Goal: Task Accomplishment & Management: Manage account settings

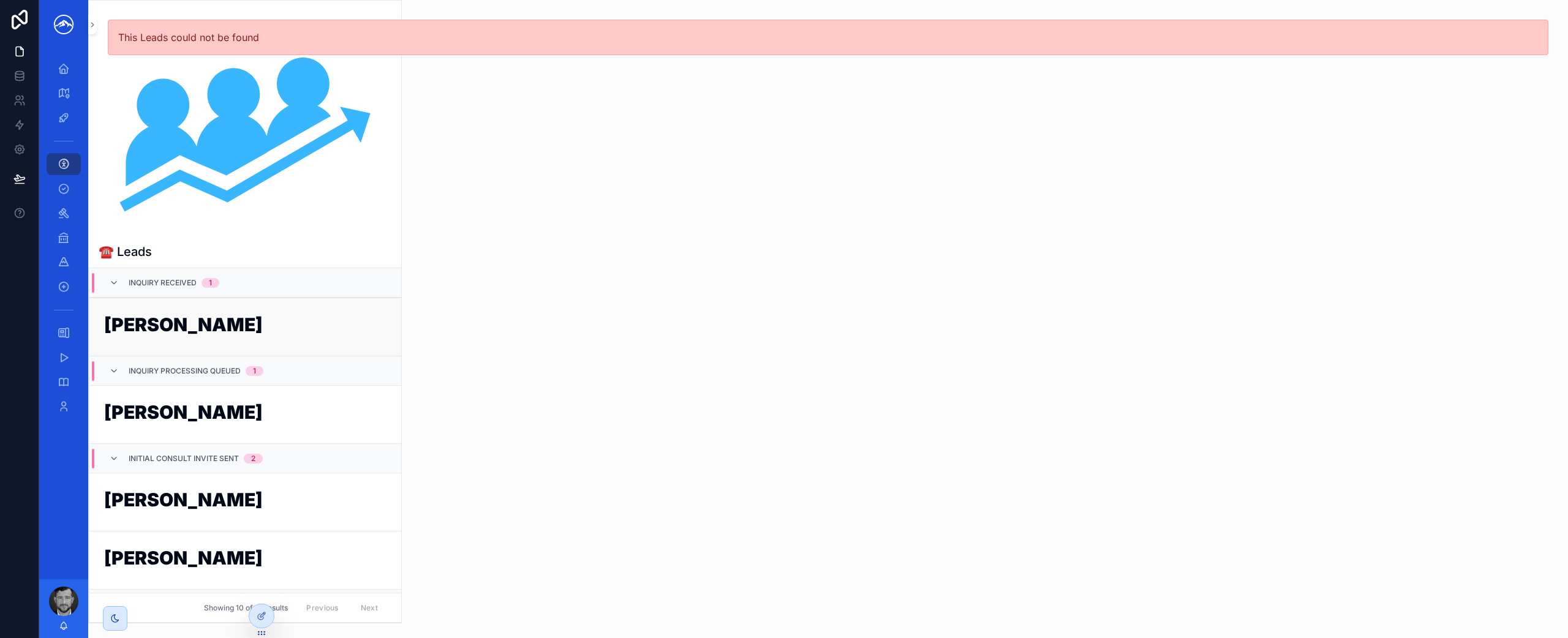
click at [144, 350] on link "[PERSON_NAME]" at bounding box center [245, 327] width 312 height 58
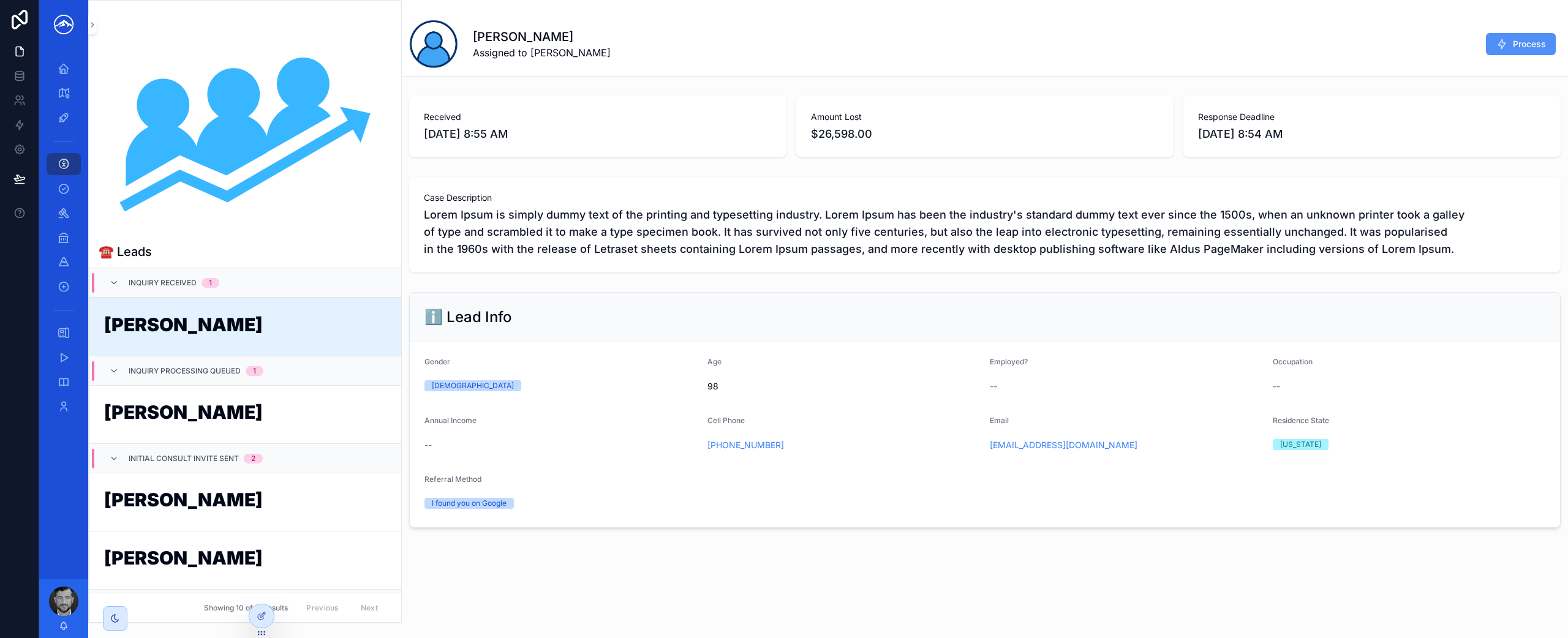
click at [1498, 44] on icon "scrollable content" at bounding box center [1502, 44] width 12 height 12
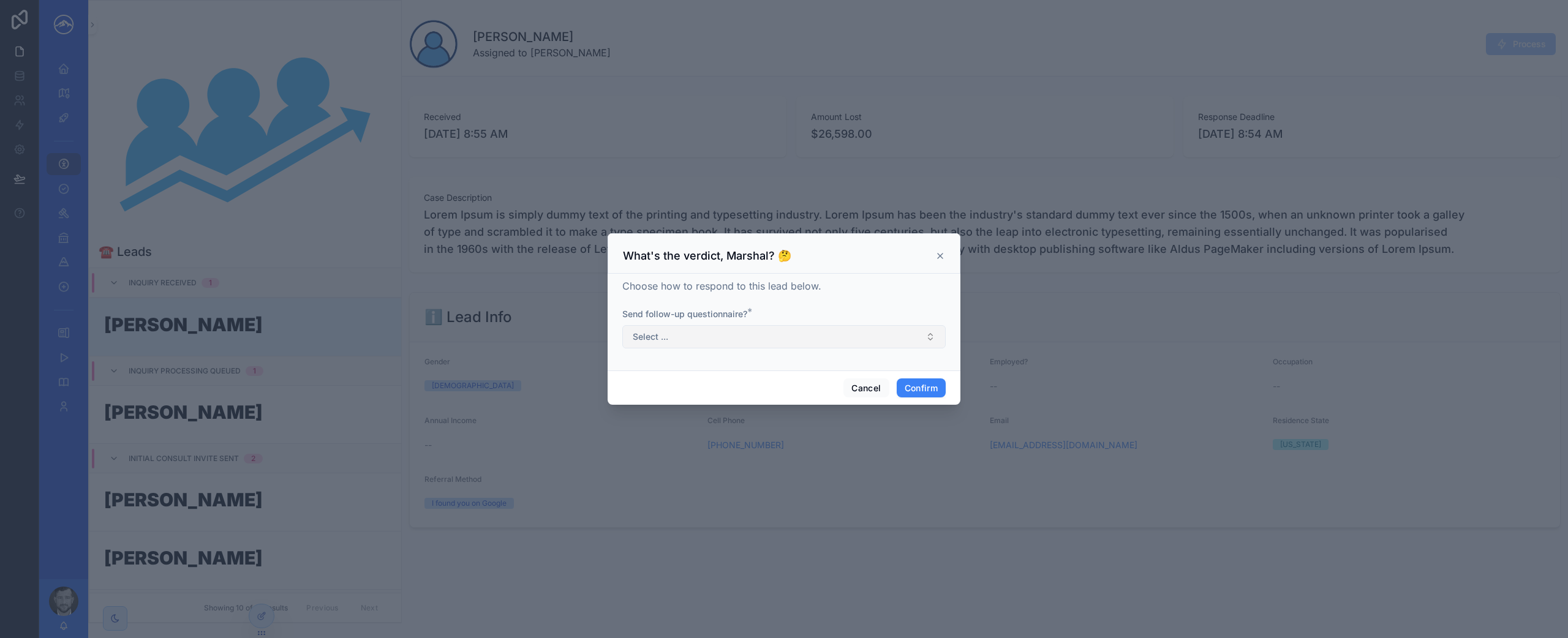
click at [796, 342] on button "Select ..." at bounding box center [784, 337] width 323 height 23
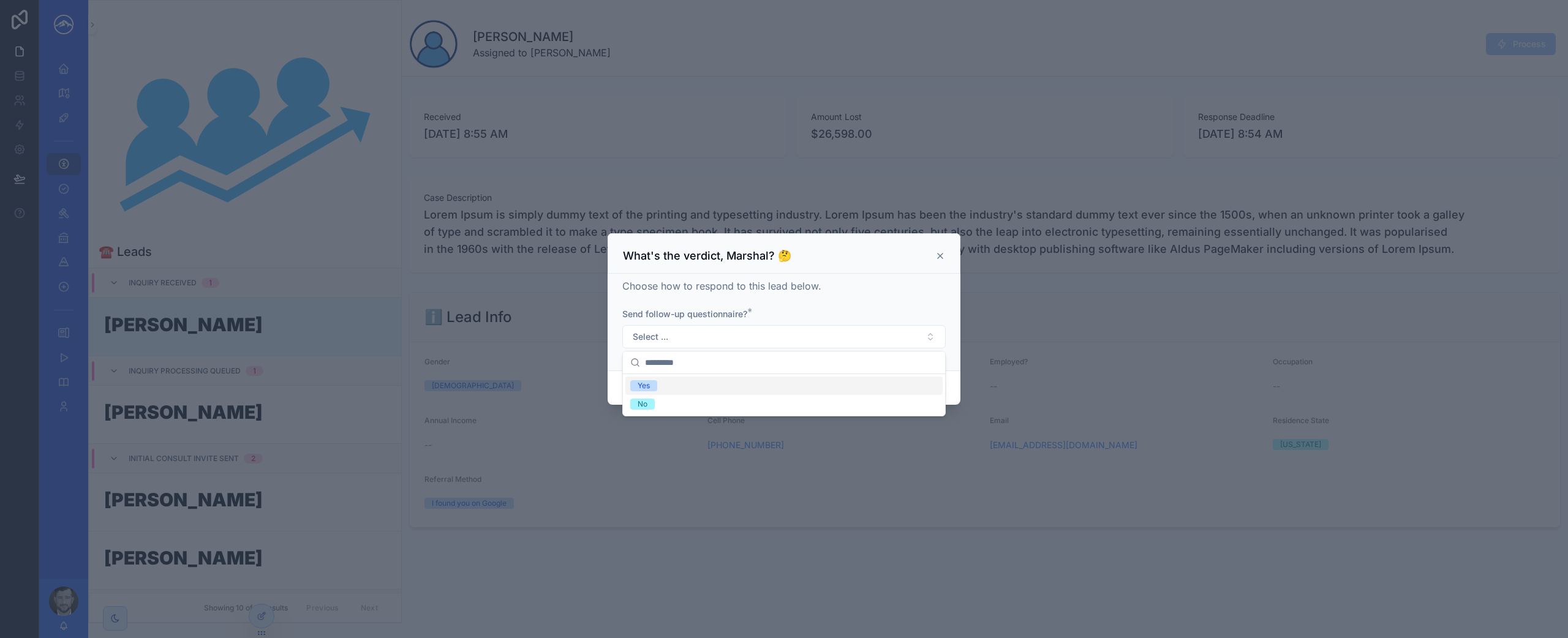
click at [760, 386] on div "Yes" at bounding box center [784, 385] width 317 height 18
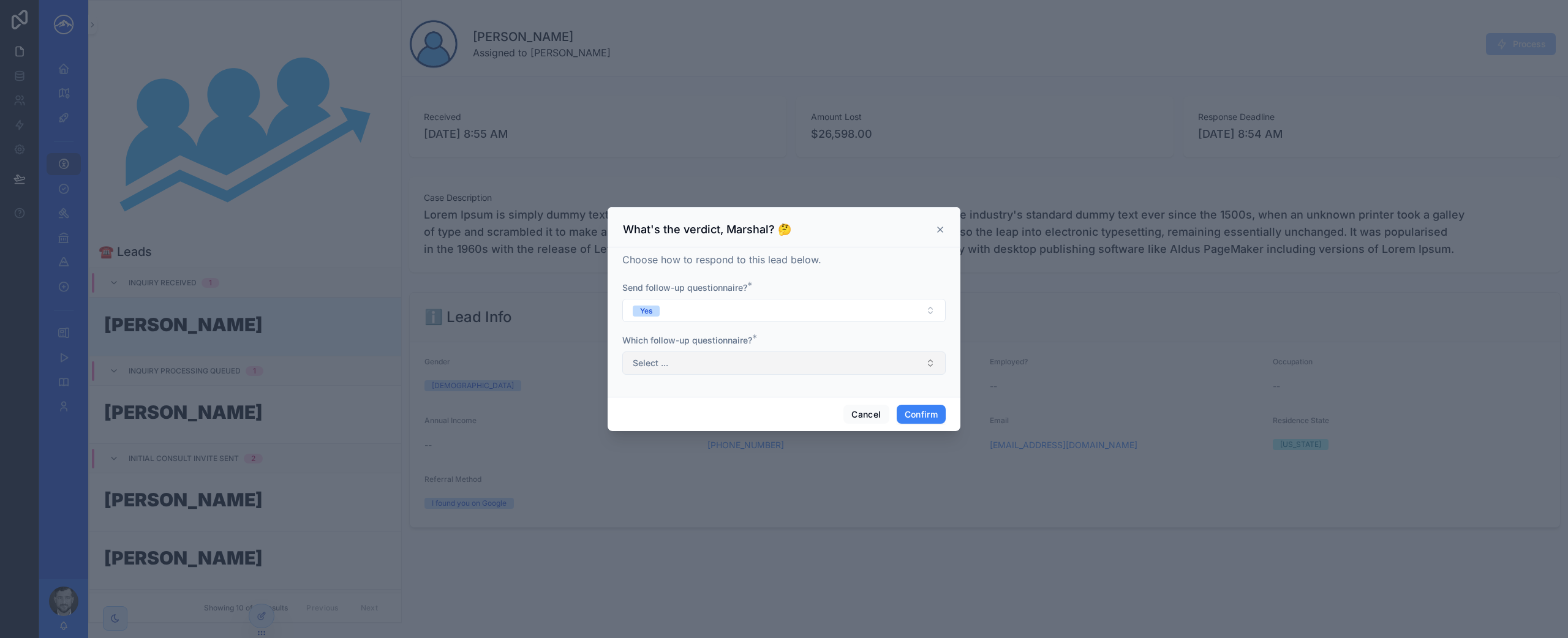
click at [766, 367] on button "Select ..." at bounding box center [784, 363] width 323 height 23
click at [762, 406] on div "Crypto scam" at bounding box center [784, 412] width 317 height 18
click at [914, 415] on button "Confirm" at bounding box center [921, 414] width 49 height 20
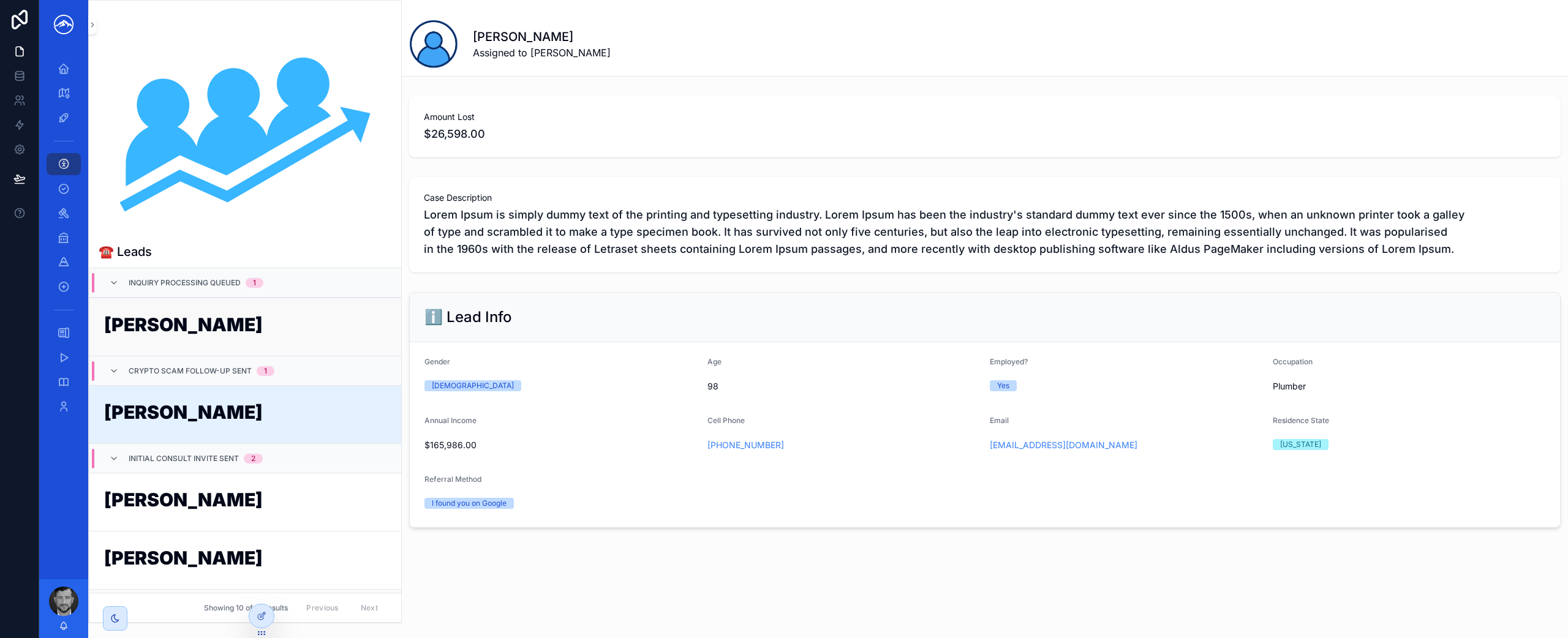
click at [276, 314] on link "[PERSON_NAME]" at bounding box center [245, 327] width 312 height 58
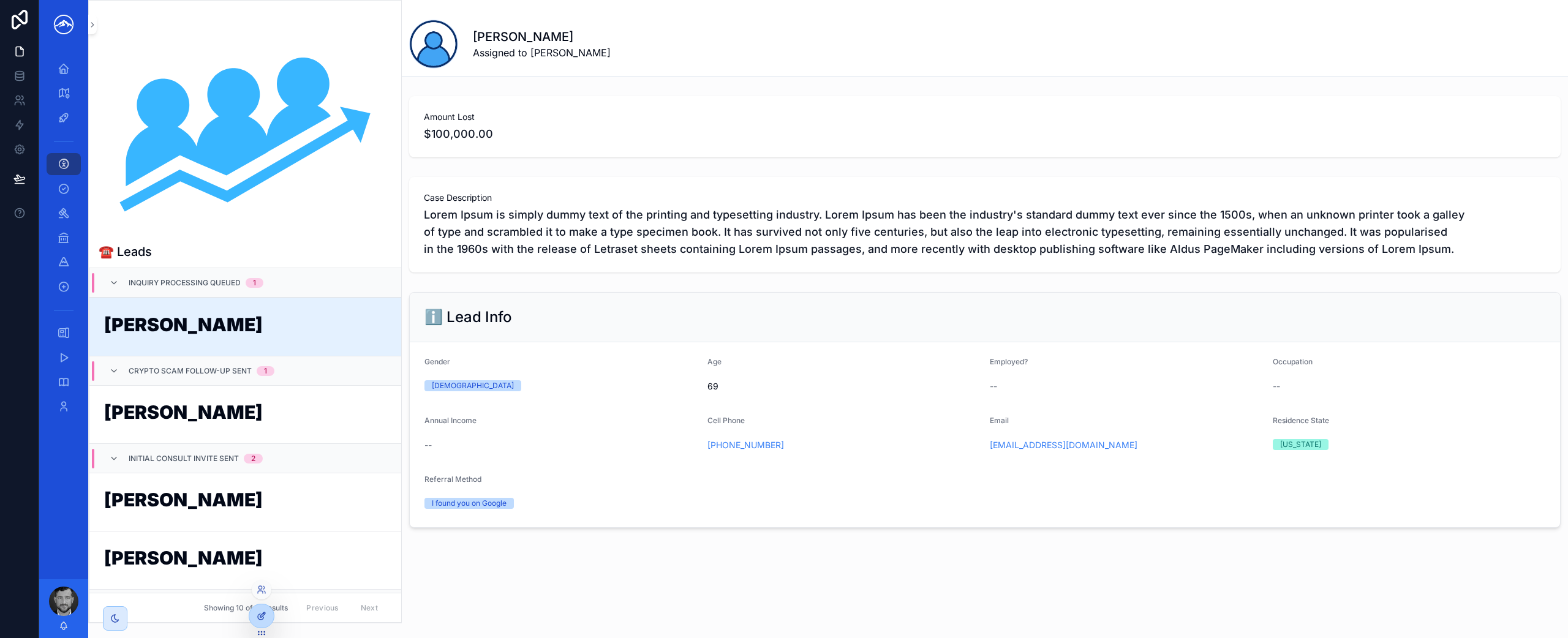
click at [262, 612] on icon at bounding box center [261, 615] width 9 height 9
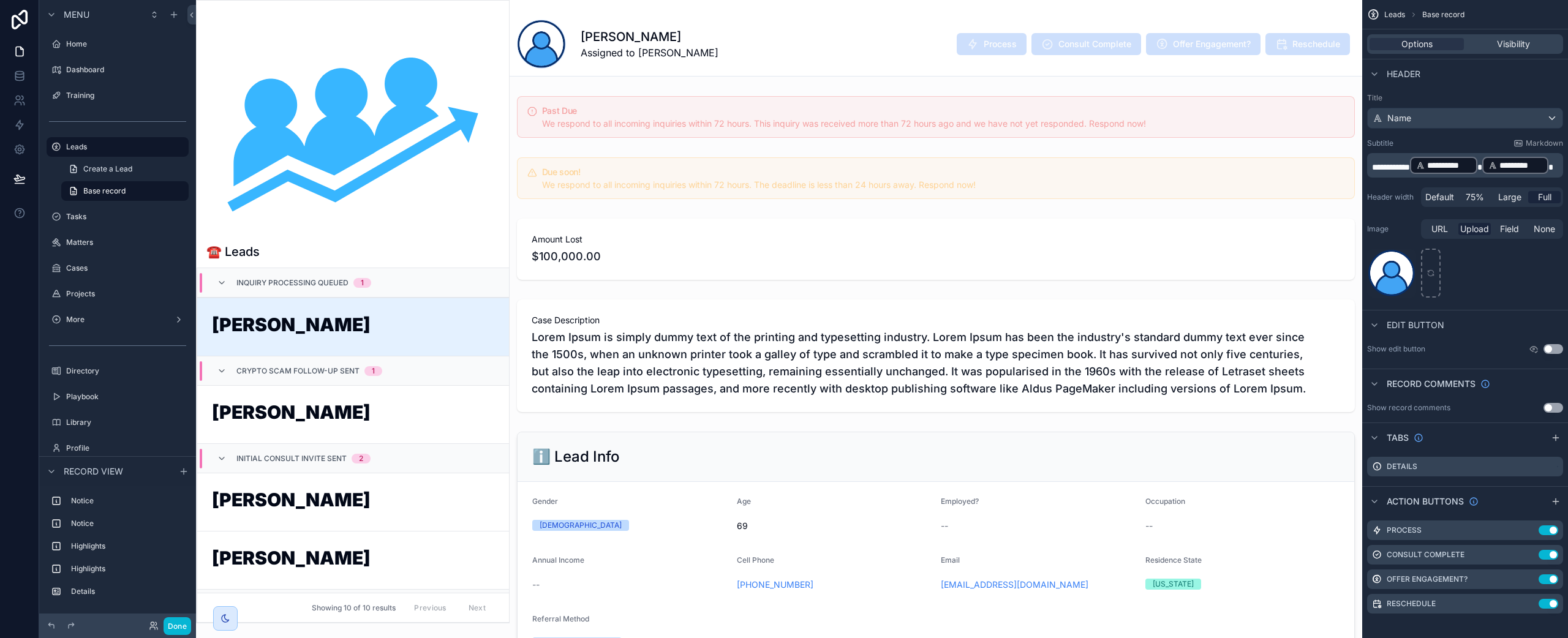
scroll to position [4, 0]
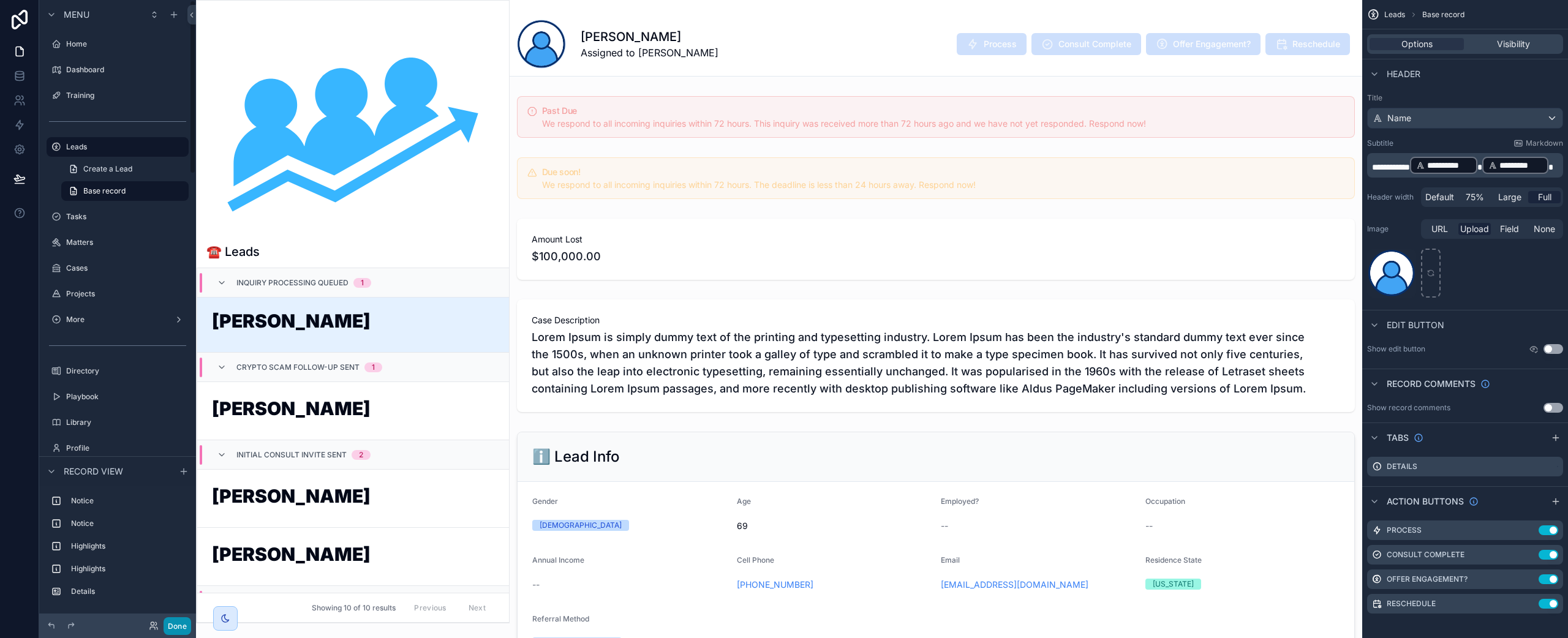
click at [180, 623] on button "Done" at bounding box center [177, 626] width 28 height 17
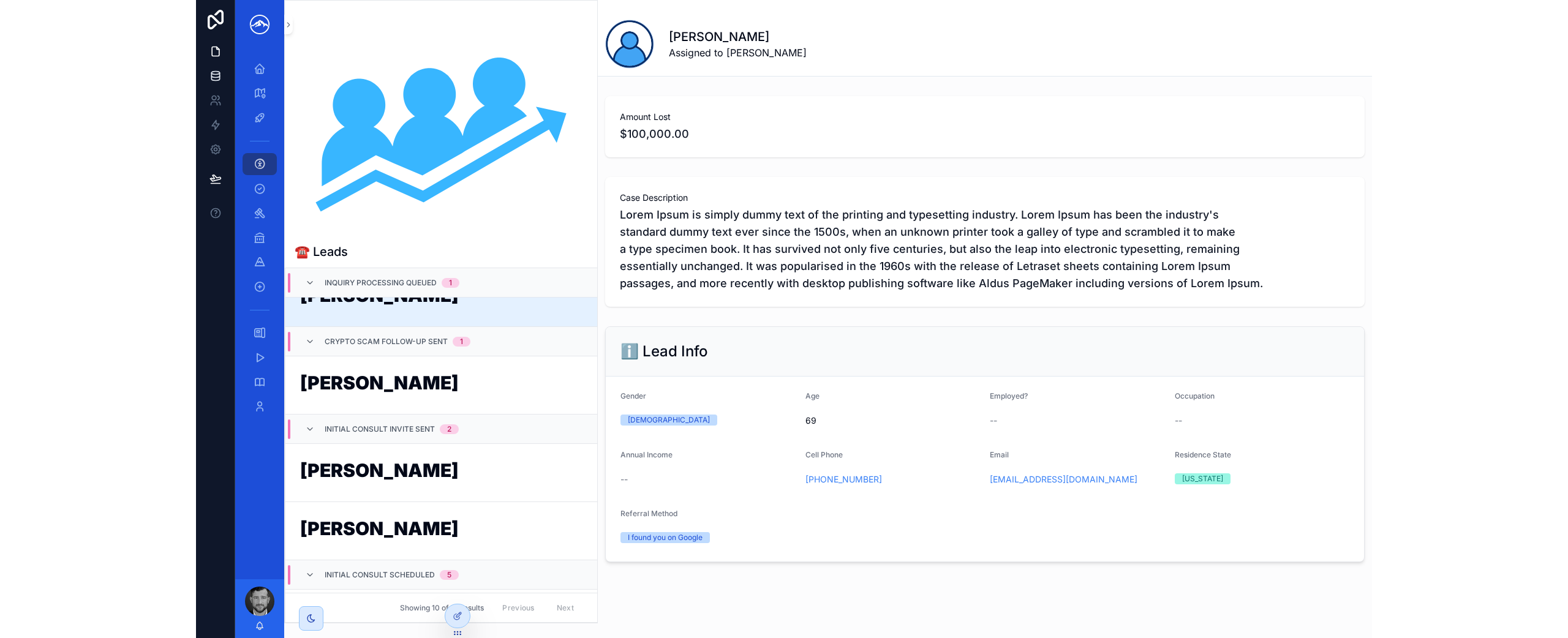
scroll to position [29, 0]
